Goal: Task Accomplishment & Management: Use online tool/utility

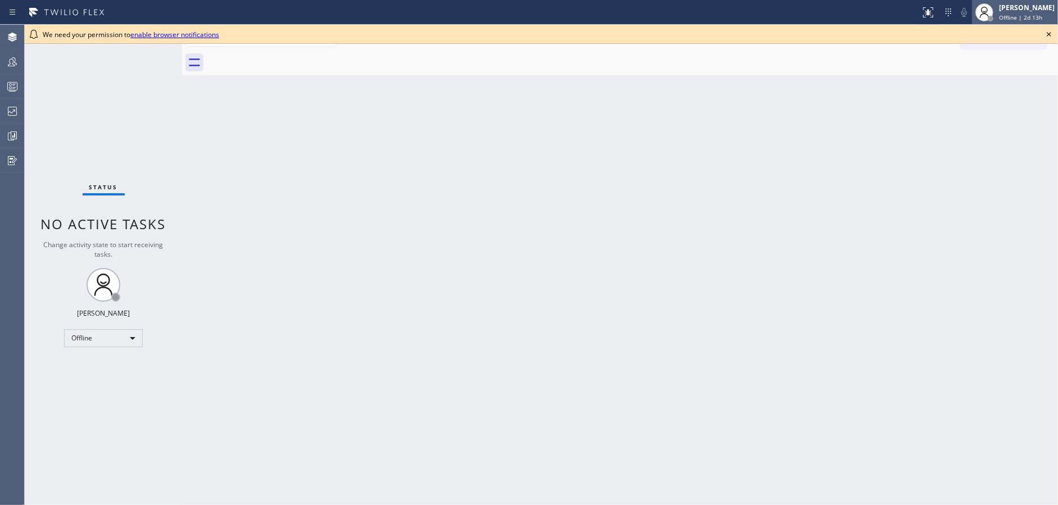
click at [1040, 17] on span "Offline | 2d 13h" at bounding box center [1020, 17] width 43 height 8
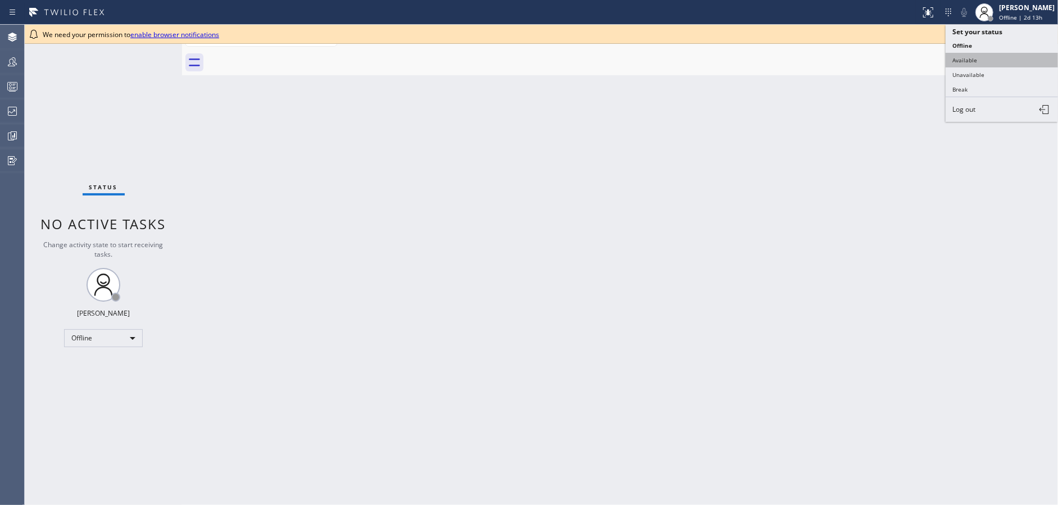
click at [977, 59] on button "Available" at bounding box center [1001, 60] width 112 height 15
click at [1046, 33] on icon at bounding box center [1048, 34] width 13 height 13
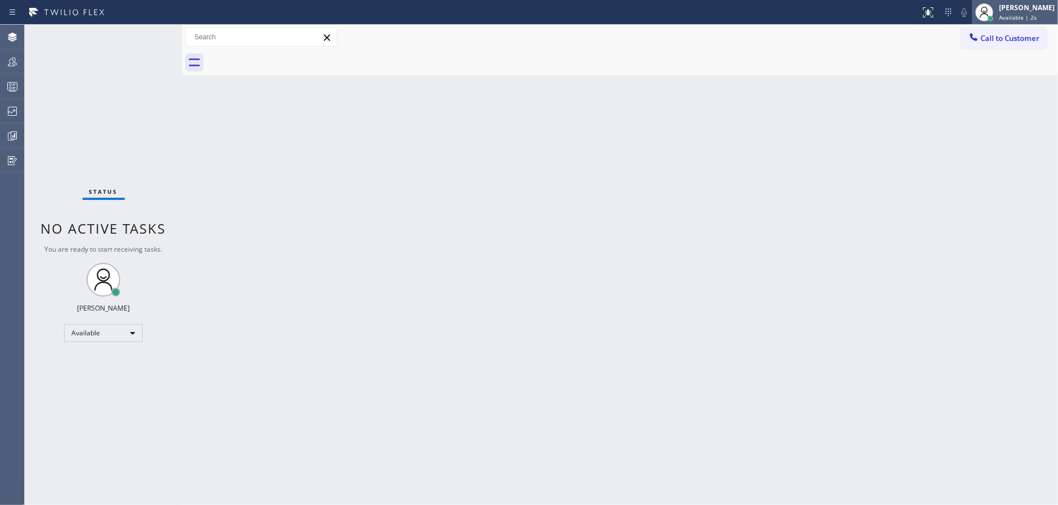
click at [1032, 13] on span "Available | 2s" at bounding box center [1018, 17] width 38 height 8
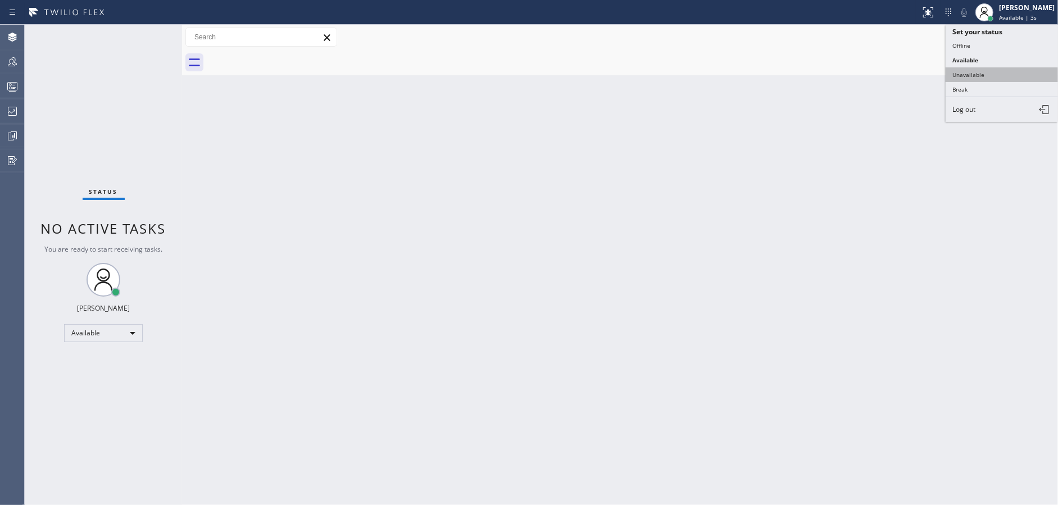
click at [1007, 78] on button "Unavailable" at bounding box center [1001, 74] width 112 height 15
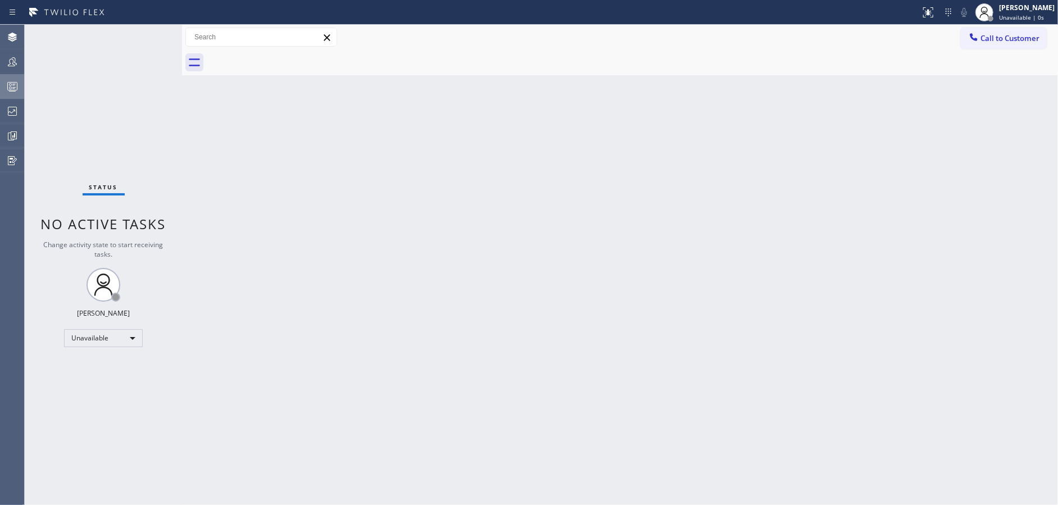
click at [11, 88] on circle at bounding box center [11, 88] width 2 height 2
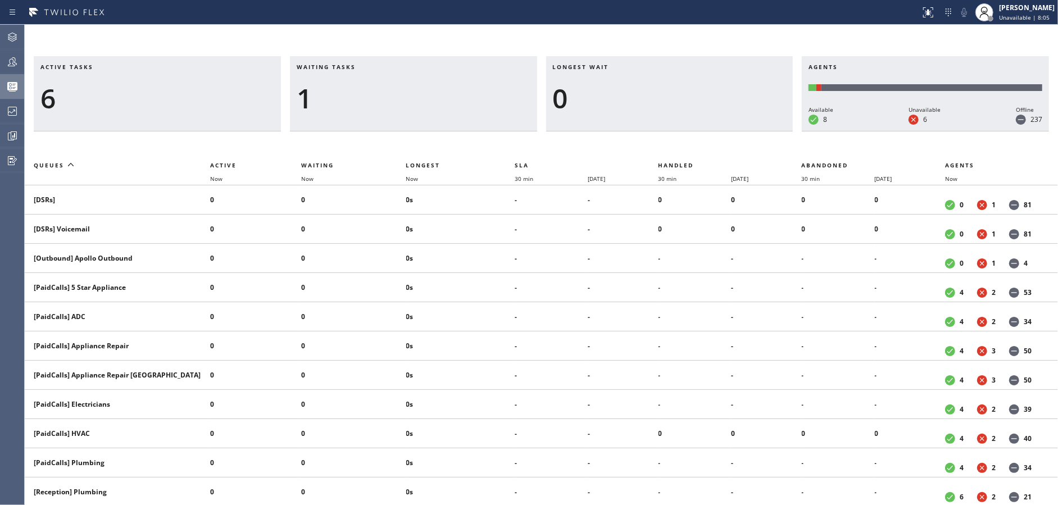
click at [193, 110] on div "6" at bounding box center [157, 98] width 234 height 33
click at [317, 161] on span "Waiting" at bounding box center [317, 165] width 33 height 8
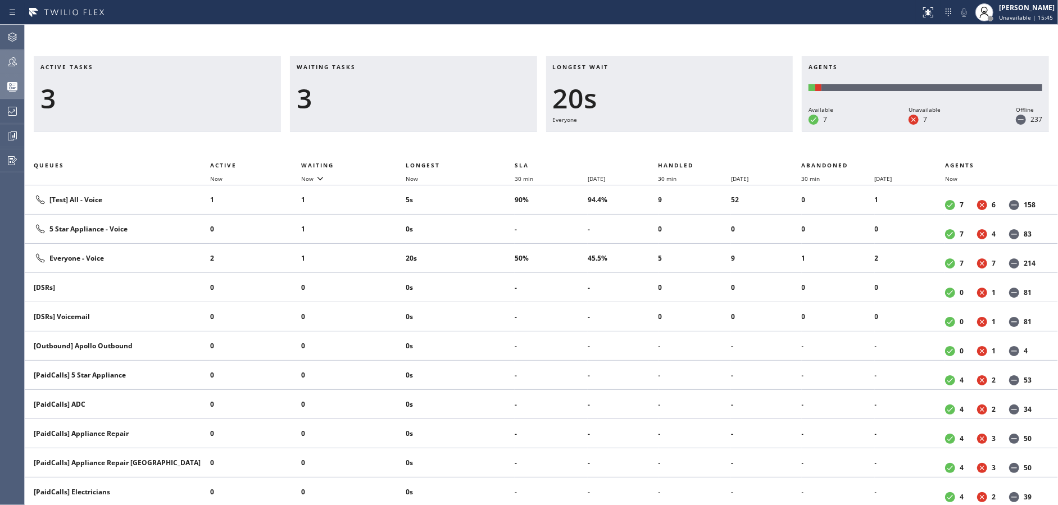
click at [19, 61] on div at bounding box center [12, 61] width 25 height 13
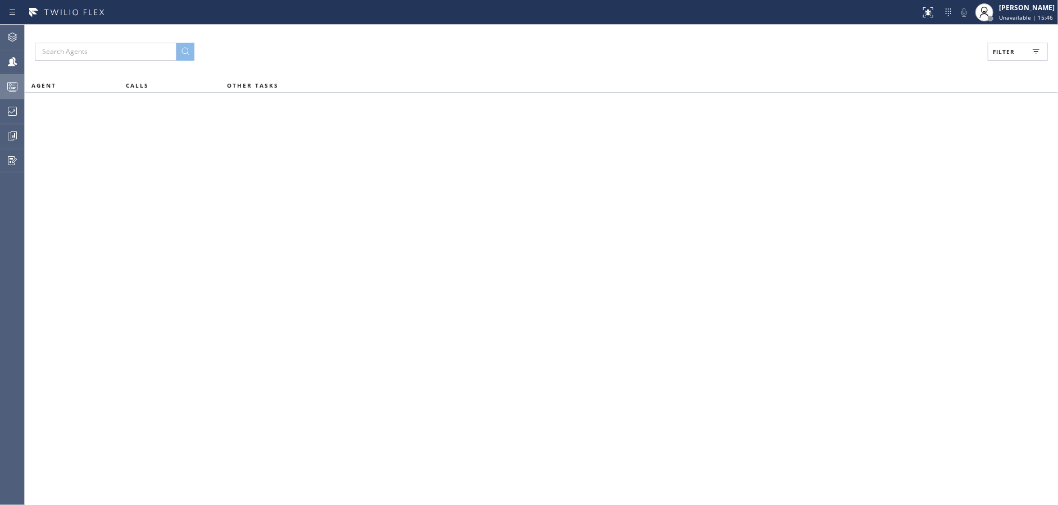
click at [1009, 48] on span "Filter" at bounding box center [1003, 52] width 22 height 8
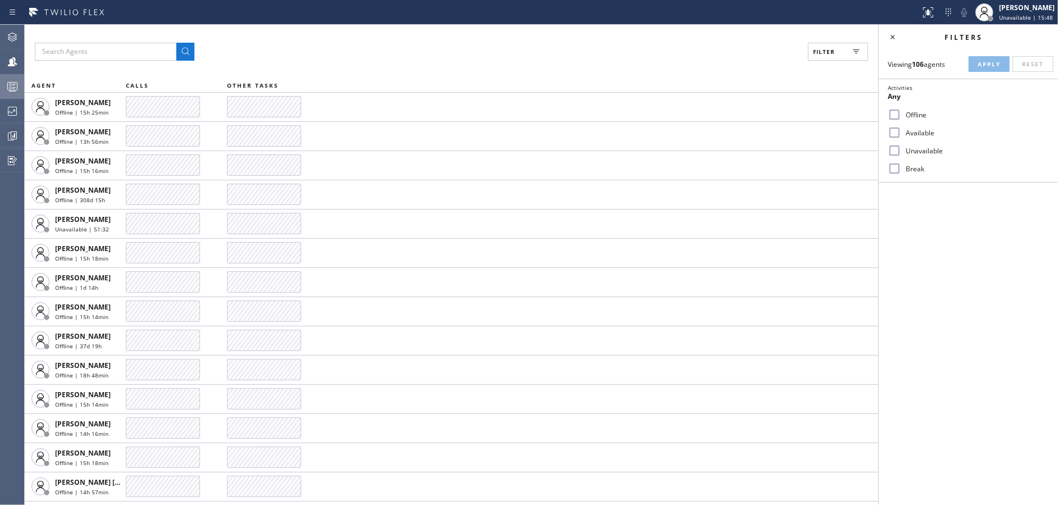
click at [897, 132] on input "Available" at bounding box center [893, 132] width 13 height 13
checkbox input "true"
drag, startPoint x: 897, startPoint y: 150, endPoint x: 894, endPoint y: 170, distance: 19.9
click at [897, 154] on input "Unavailable" at bounding box center [893, 150] width 13 height 13
checkbox input "true"
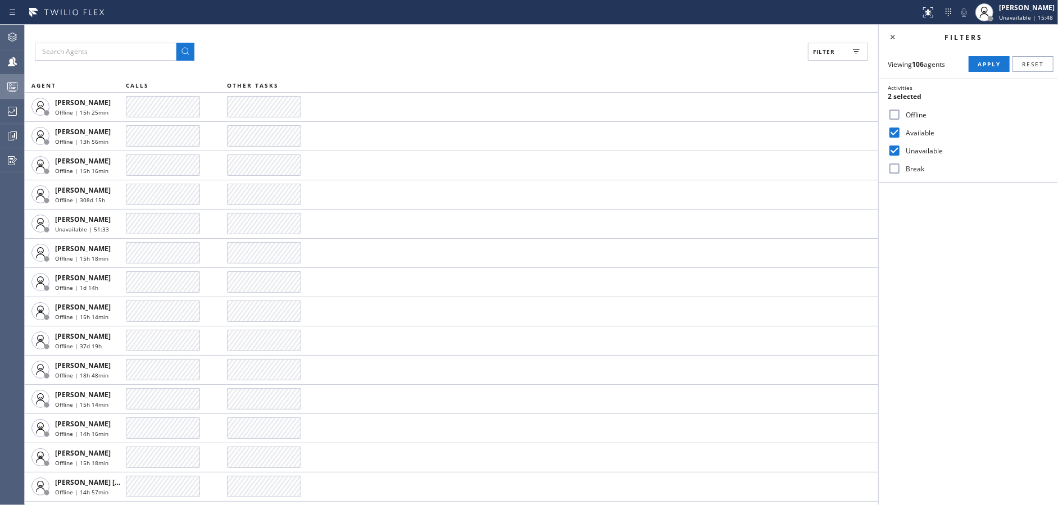
click at [895, 167] on input "Break" at bounding box center [893, 168] width 13 height 13
checkbox input "true"
click at [990, 67] on span "Apply" at bounding box center [988, 64] width 23 height 8
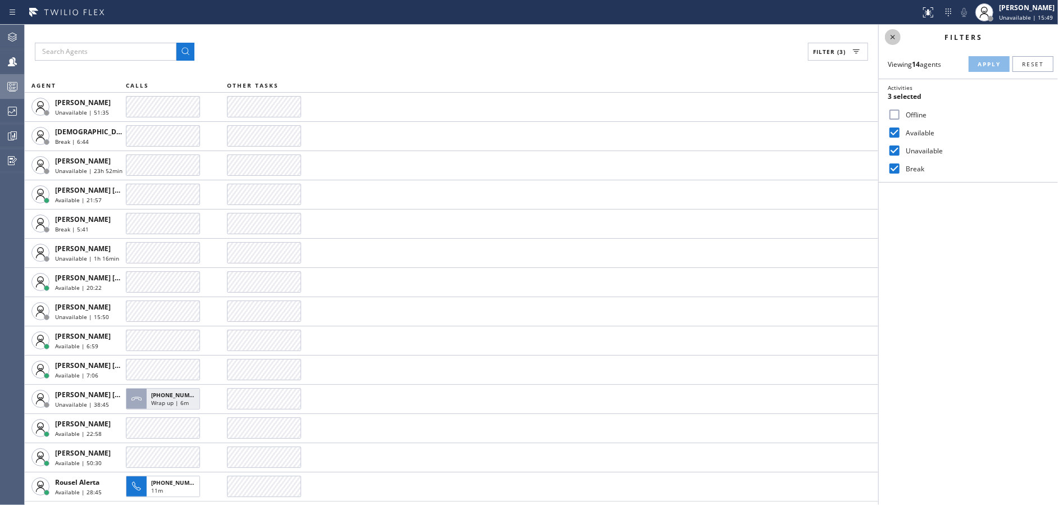
click at [891, 37] on icon at bounding box center [892, 36] width 13 height 13
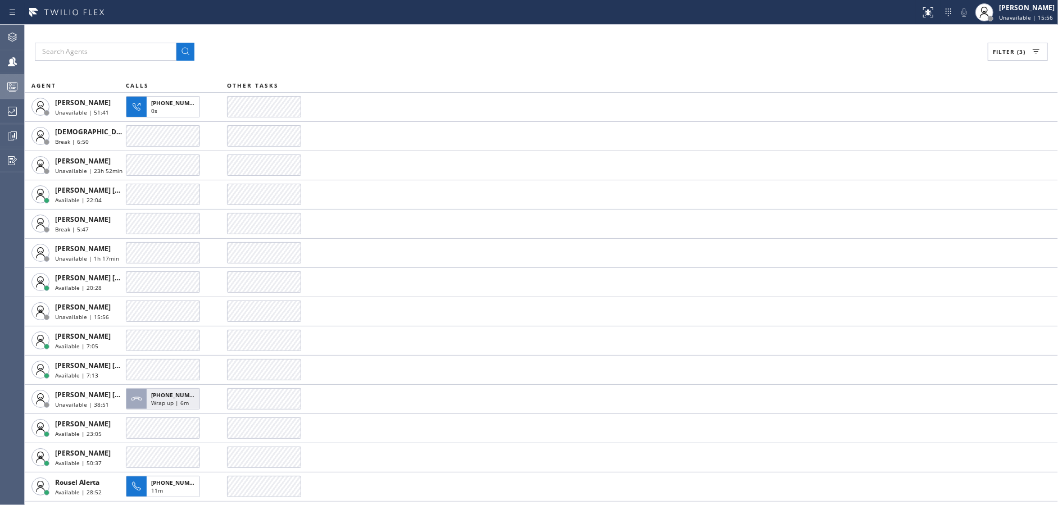
click at [12, 83] on icon at bounding box center [12, 86] width 13 height 13
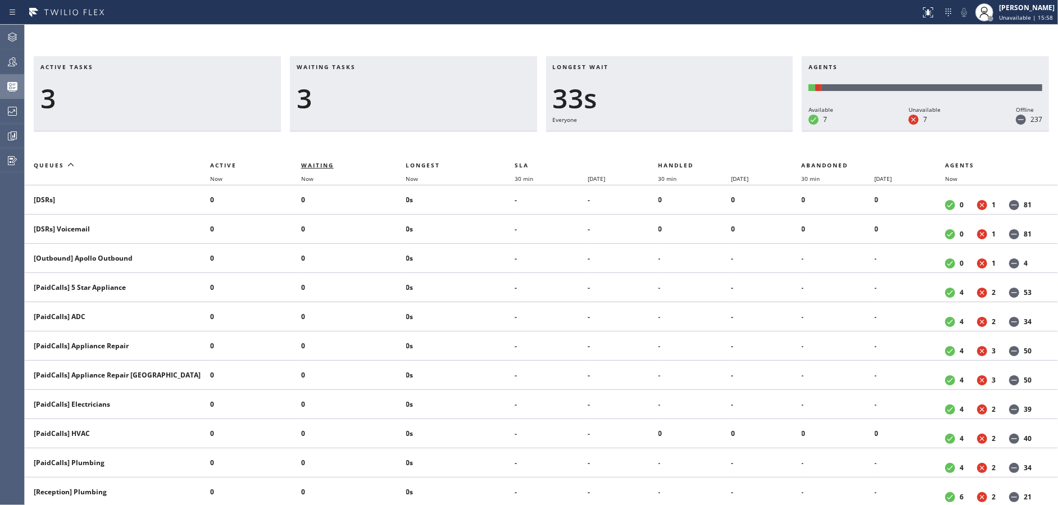
click at [322, 165] on span "Waiting" at bounding box center [317, 165] width 33 height 8
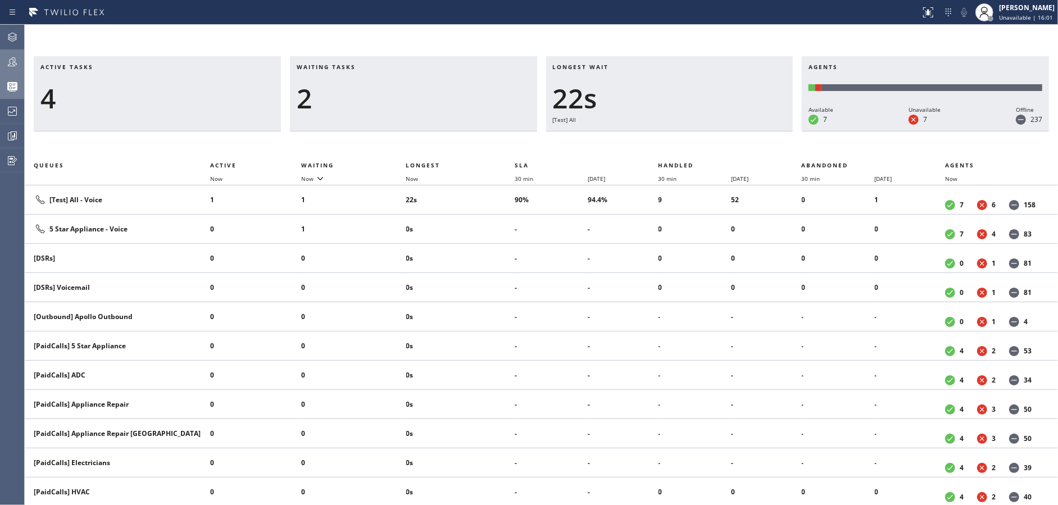
click at [14, 58] on icon at bounding box center [12, 61] width 9 height 9
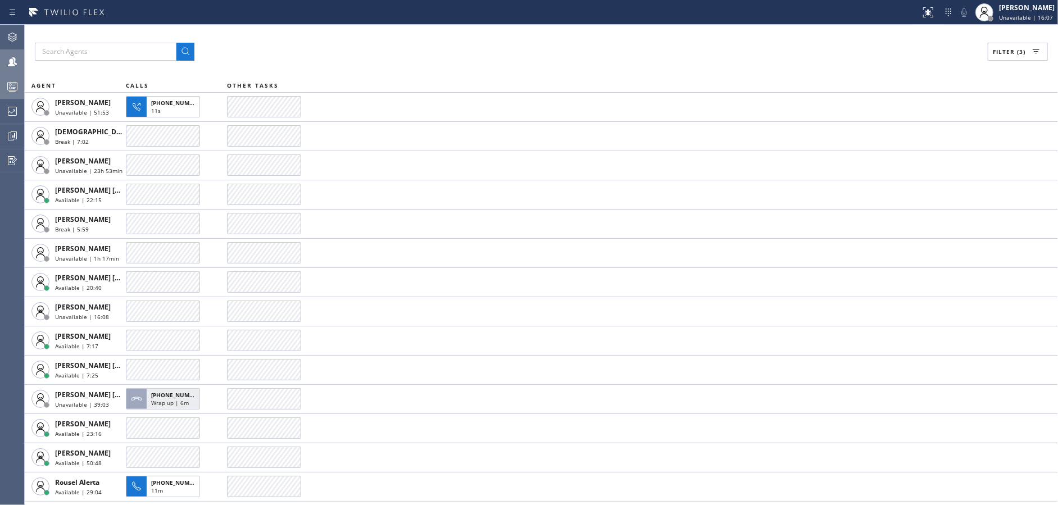
click at [6, 86] on icon at bounding box center [12, 86] width 13 height 13
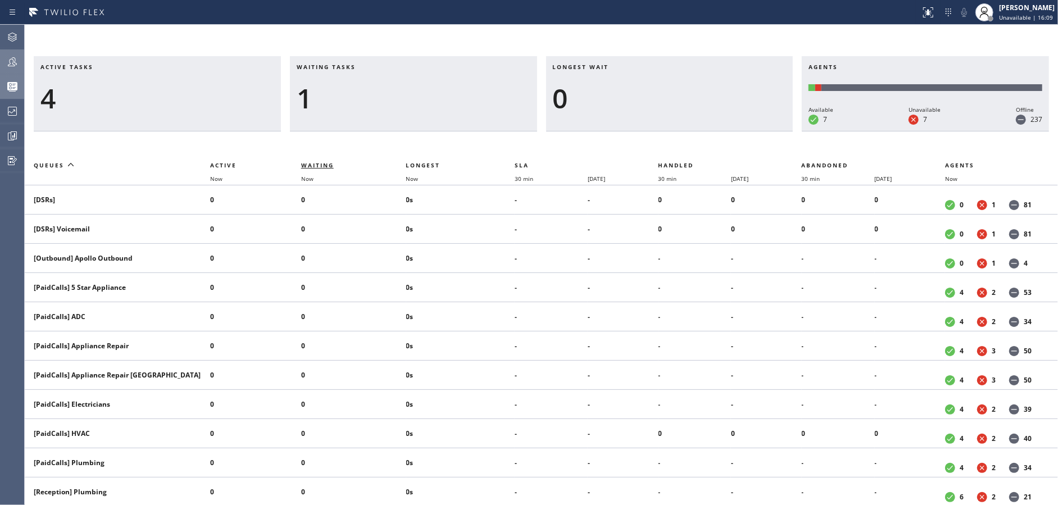
click at [324, 162] on span "Waiting" at bounding box center [317, 165] width 33 height 8
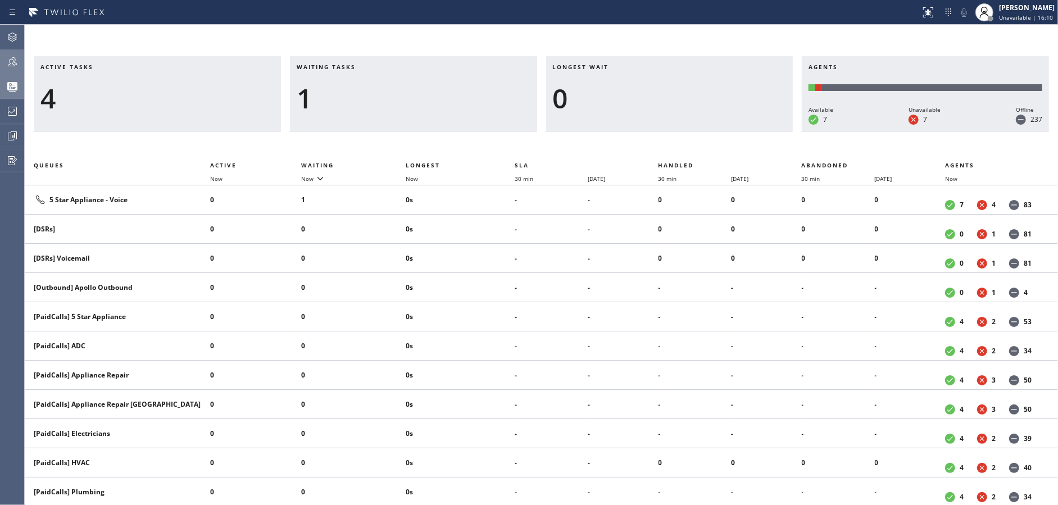
click at [0, 62] on div at bounding box center [12, 61] width 25 height 13
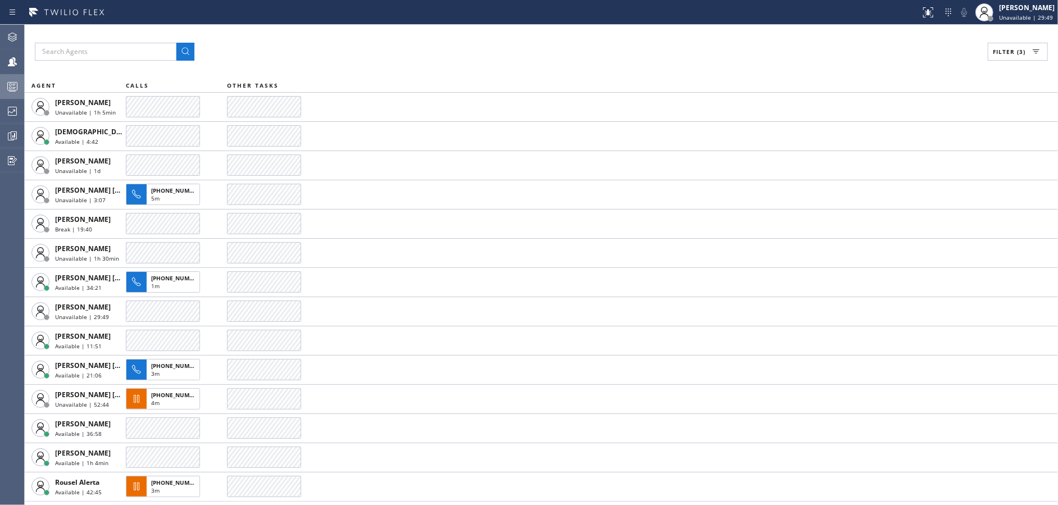
click at [0, 85] on div at bounding box center [12, 86] width 25 height 13
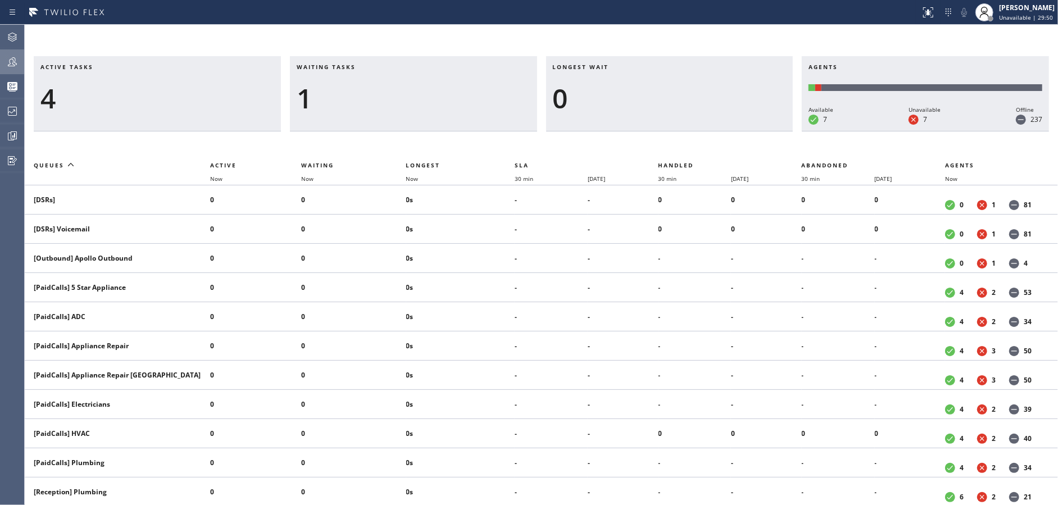
click at [10, 67] on icon at bounding box center [12, 61] width 13 height 13
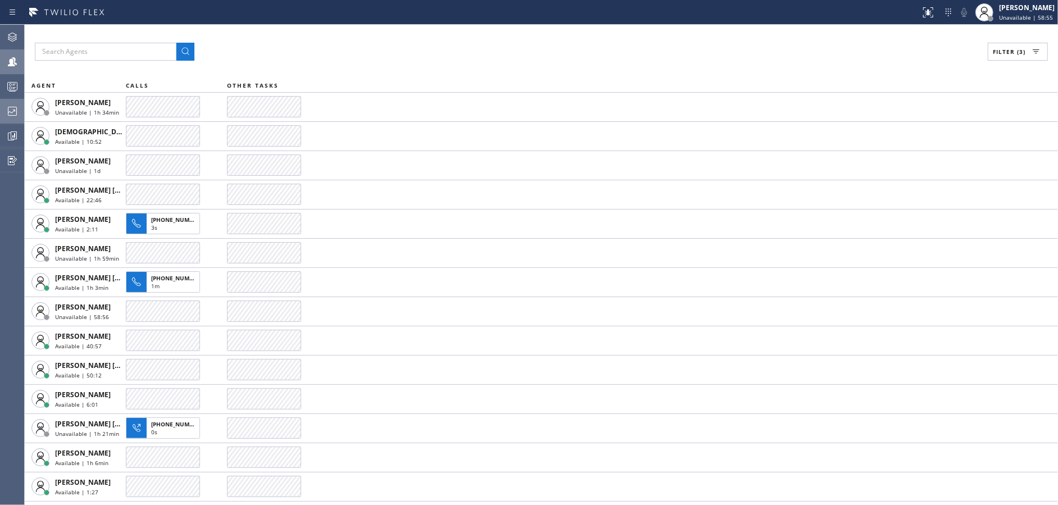
click at [7, 110] on icon at bounding box center [12, 110] width 13 height 13
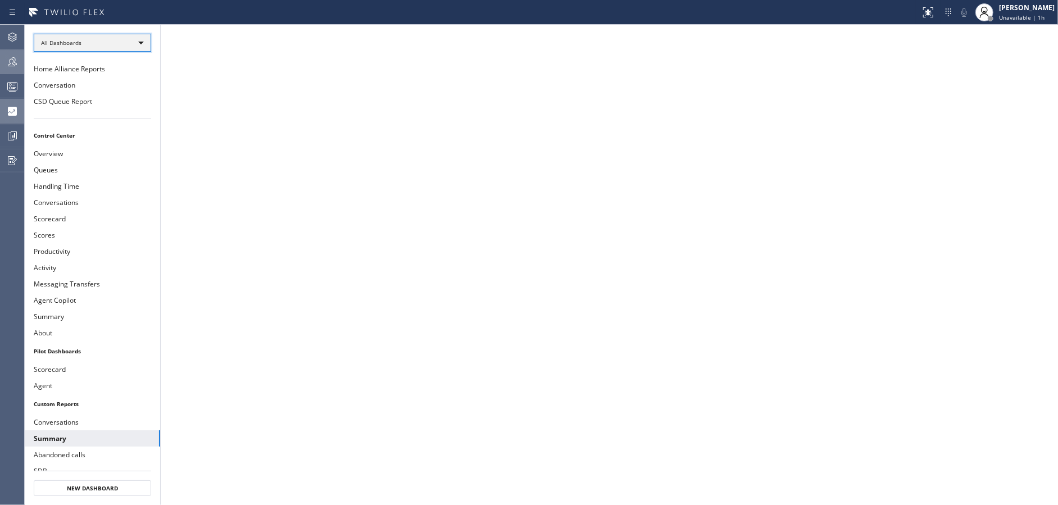
click at [109, 42] on div "All Dashboards" at bounding box center [92, 43] width 117 height 18
click at [104, 117] on li "Custom Reports" at bounding box center [91, 114] width 115 height 13
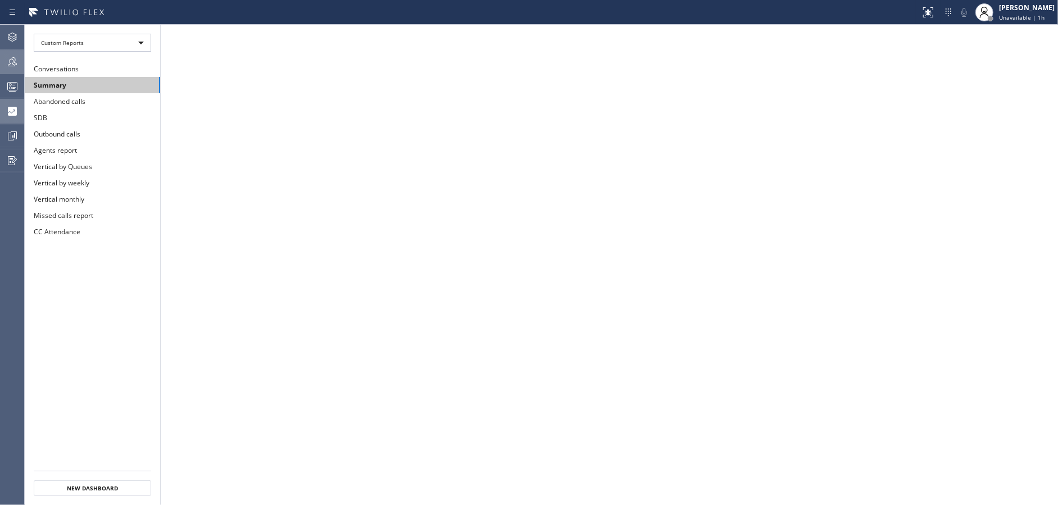
click at [89, 83] on button "Summary" at bounding box center [92, 85] width 135 height 16
